Goal: Task Accomplishment & Management: Manage account settings

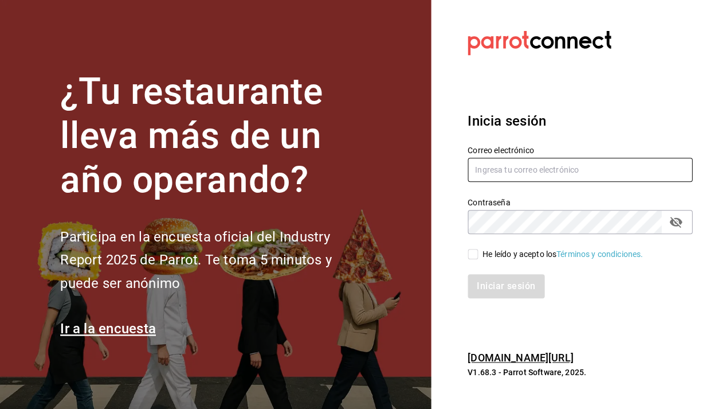
type input "[EMAIL_ADDRESS][DOMAIN_NAME]"
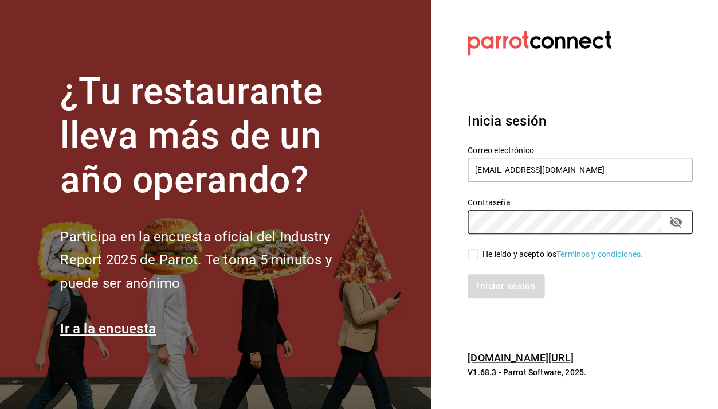
click at [475, 260] on div "Iniciar sesión" at bounding box center [573, 279] width 238 height 38
click at [475, 258] on input "He leído y acepto los Términos y condiciones." at bounding box center [473, 254] width 10 height 10
checkbox input "true"
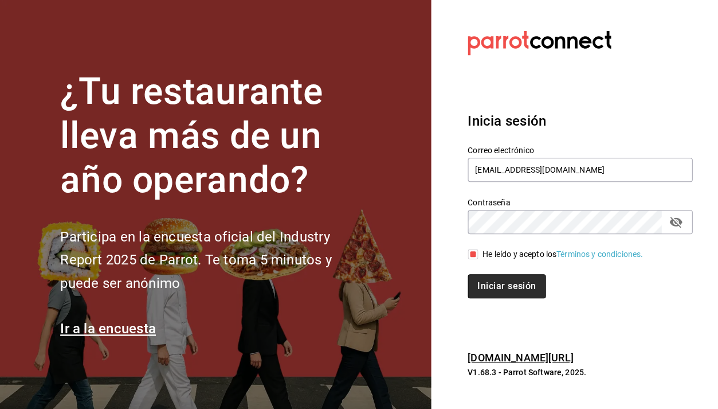
click at [508, 290] on button "Iniciar sesión" at bounding box center [507, 286] width 78 height 24
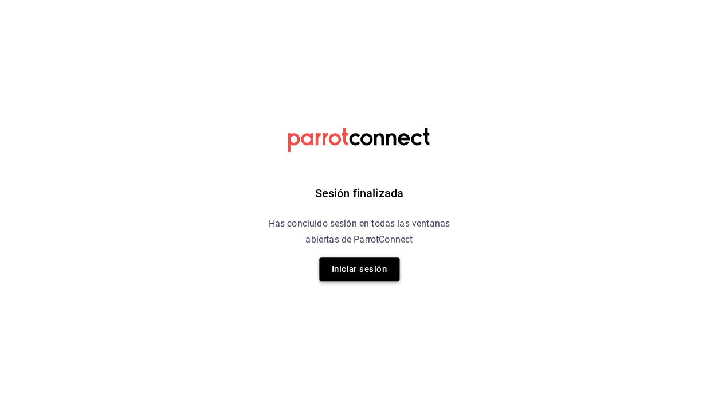
click at [381, 275] on button "Iniciar sesión" at bounding box center [359, 269] width 80 height 24
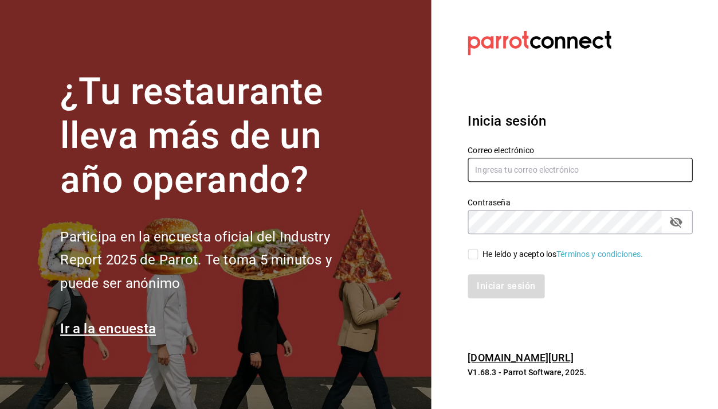
type input "nucafedbb@gmail.com"
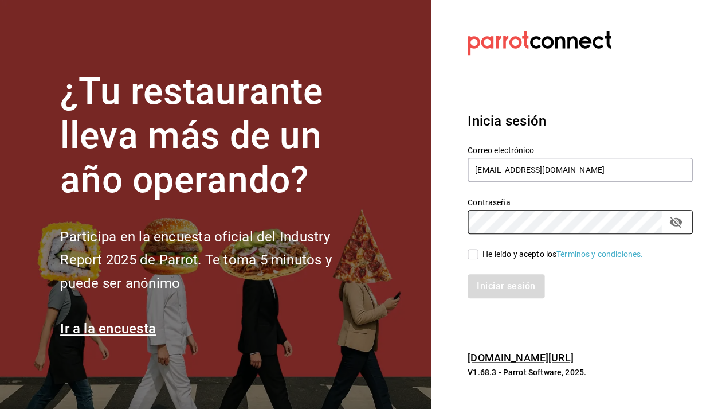
click at [475, 252] on input "He leído y acepto los Términos y condiciones." at bounding box center [473, 254] width 10 height 10
checkbox input "true"
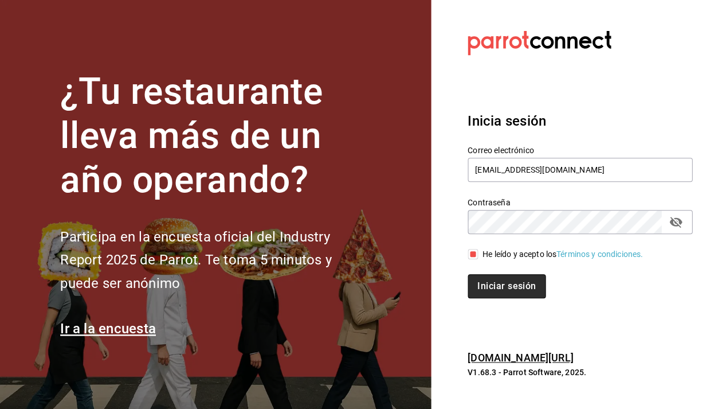
click at [487, 278] on button "Iniciar sesión" at bounding box center [507, 286] width 78 height 24
